Goal: Task Accomplishment & Management: Manage account settings

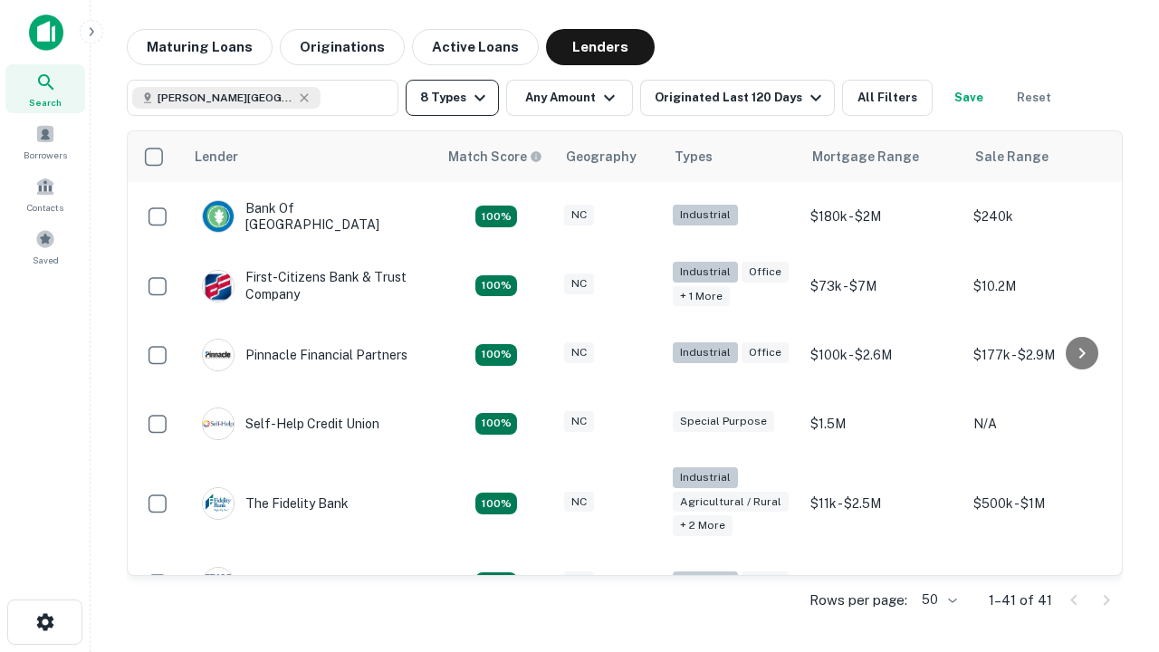
click at [452, 98] on button "8 Types" at bounding box center [452, 98] width 93 height 36
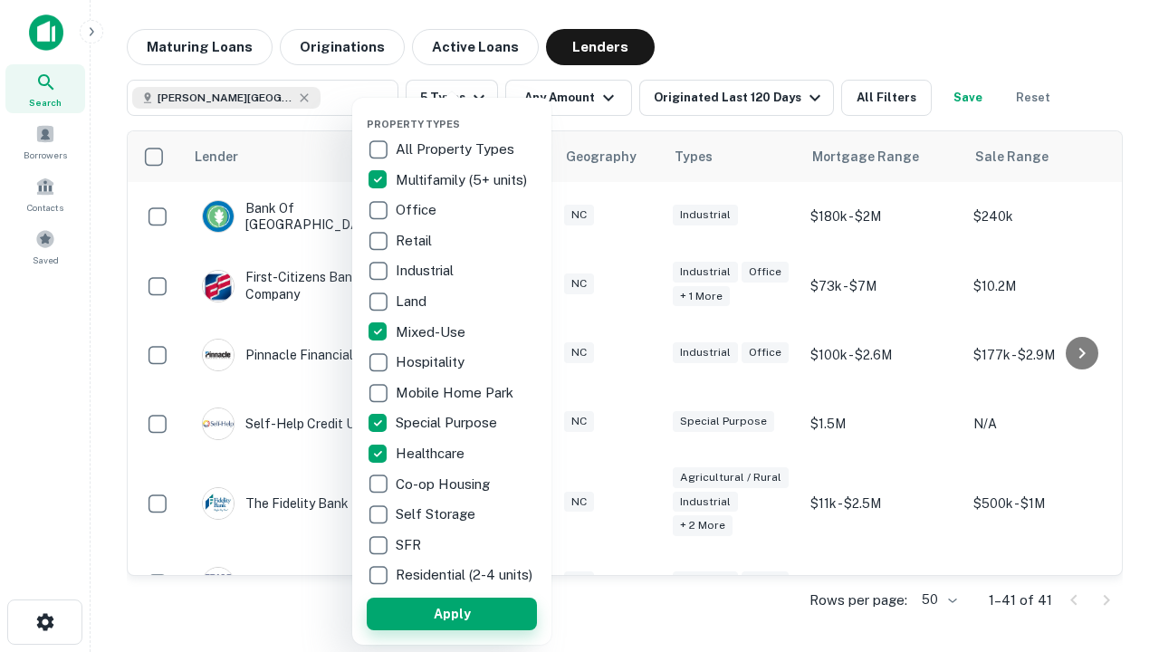
click at [452, 613] on button "Apply" at bounding box center [452, 614] width 170 height 33
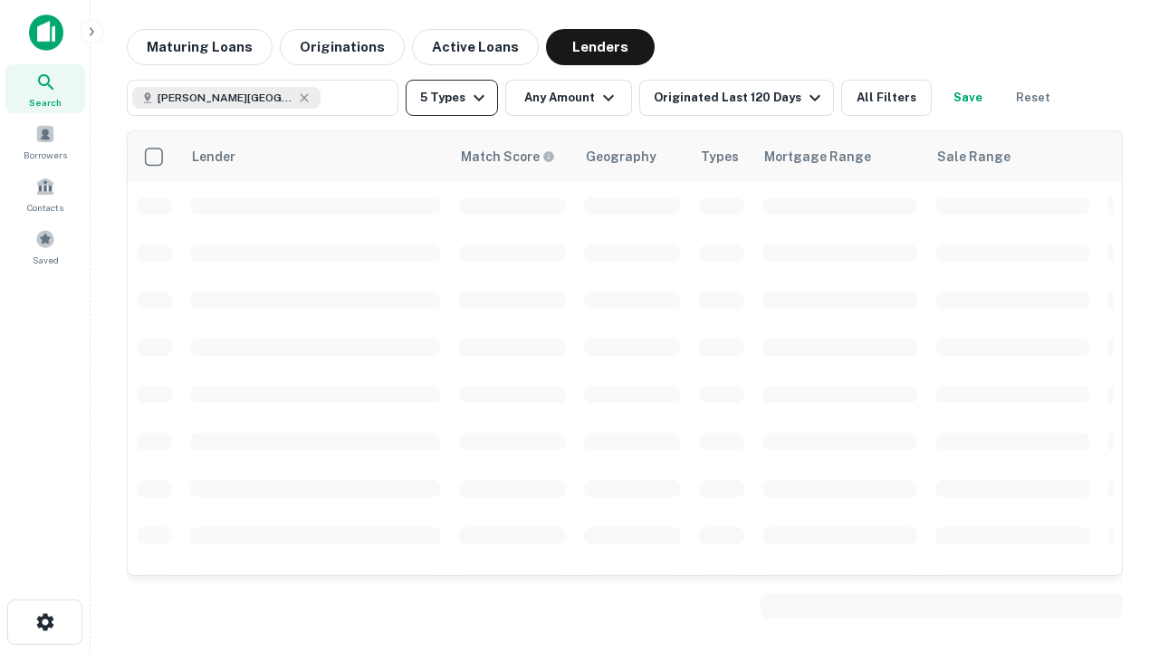
click at [452, 98] on button "5 Types" at bounding box center [452, 98] width 92 height 36
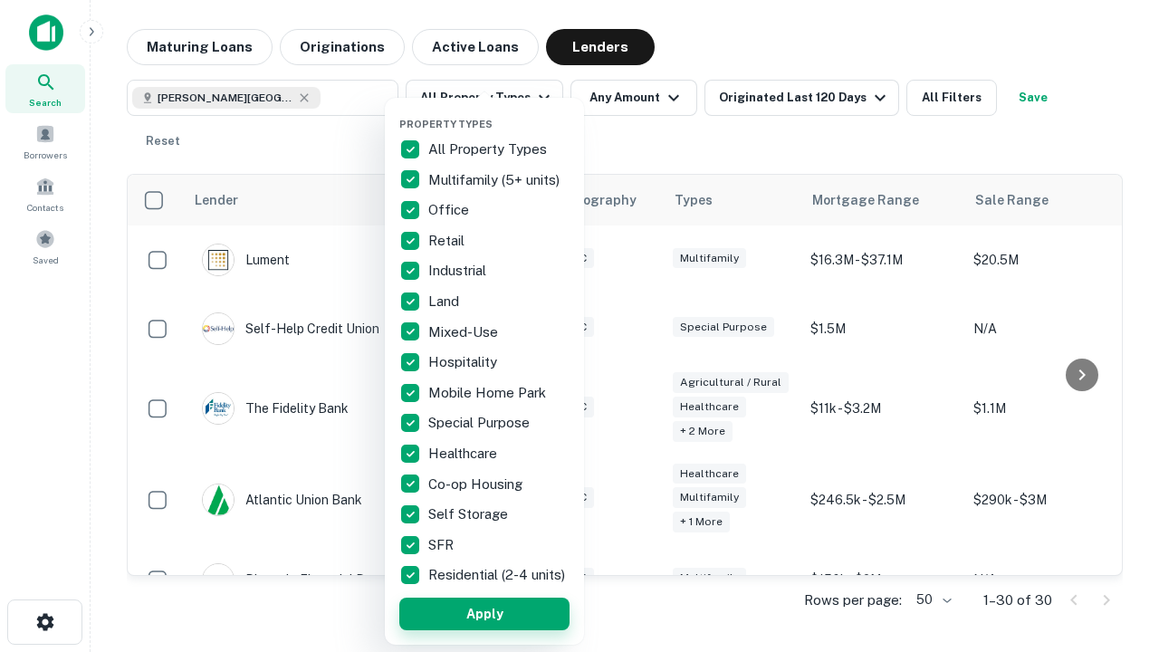
click at [484, 613] on button "Apply" at bounding box center [484, 614] width 170 height 33
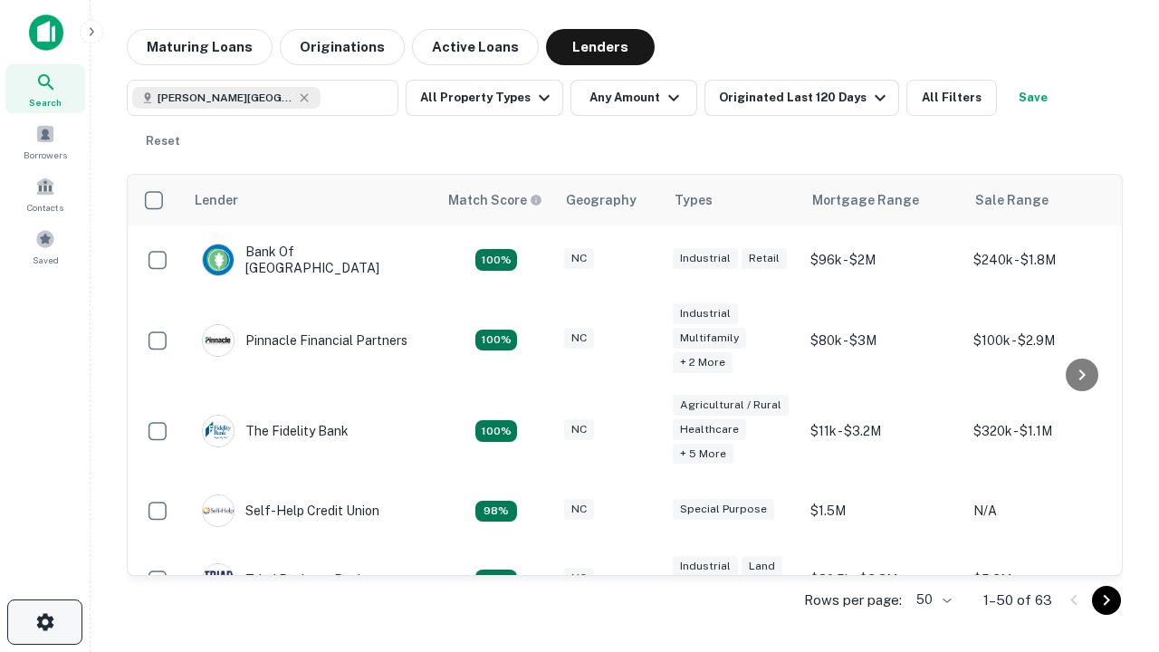
click at [44, 622] on icon "button" at bounding box center [45, 622] width 22 height 22
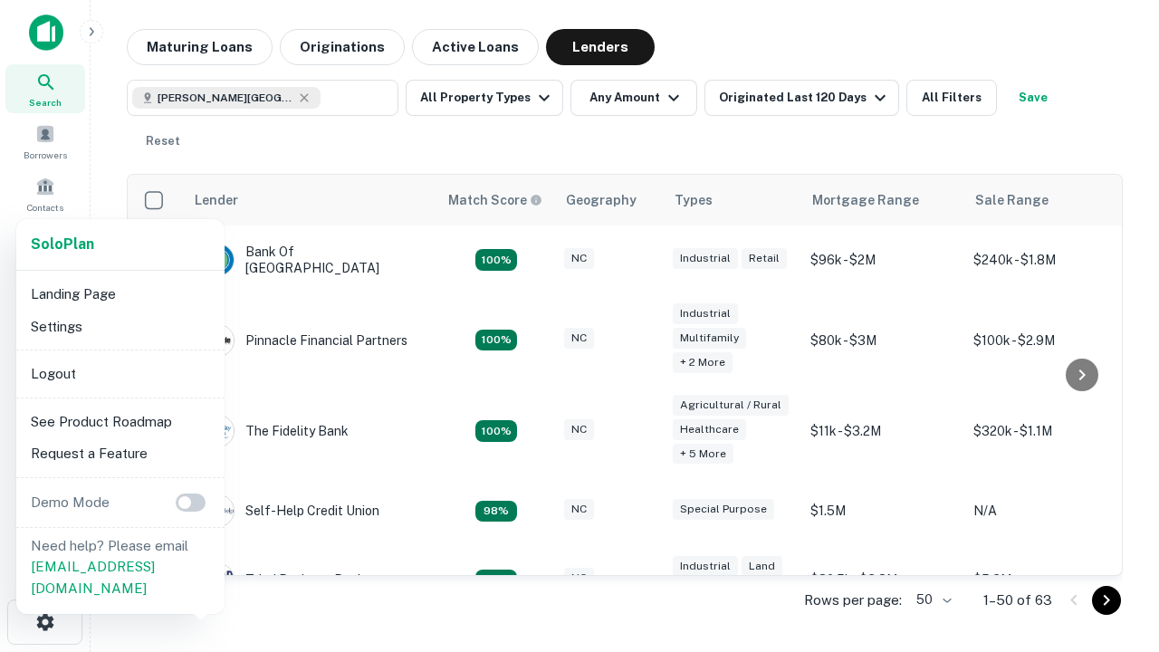
click at [120, 373] on li "Logout" at bounding box center [121, 374] width 194 height 33
